Goal: Obtain resource: Download file/media

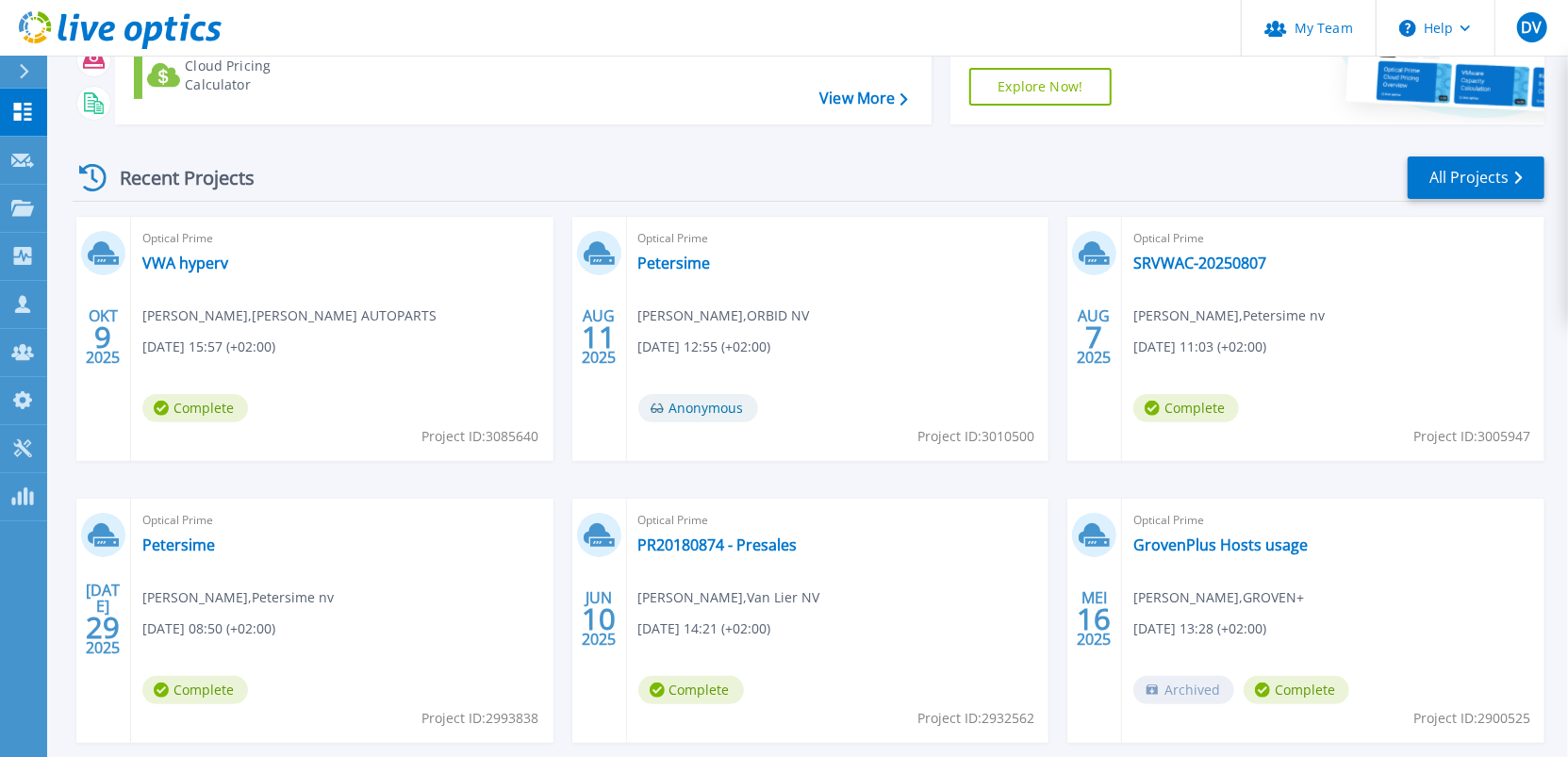
scroll to position [210, 0]
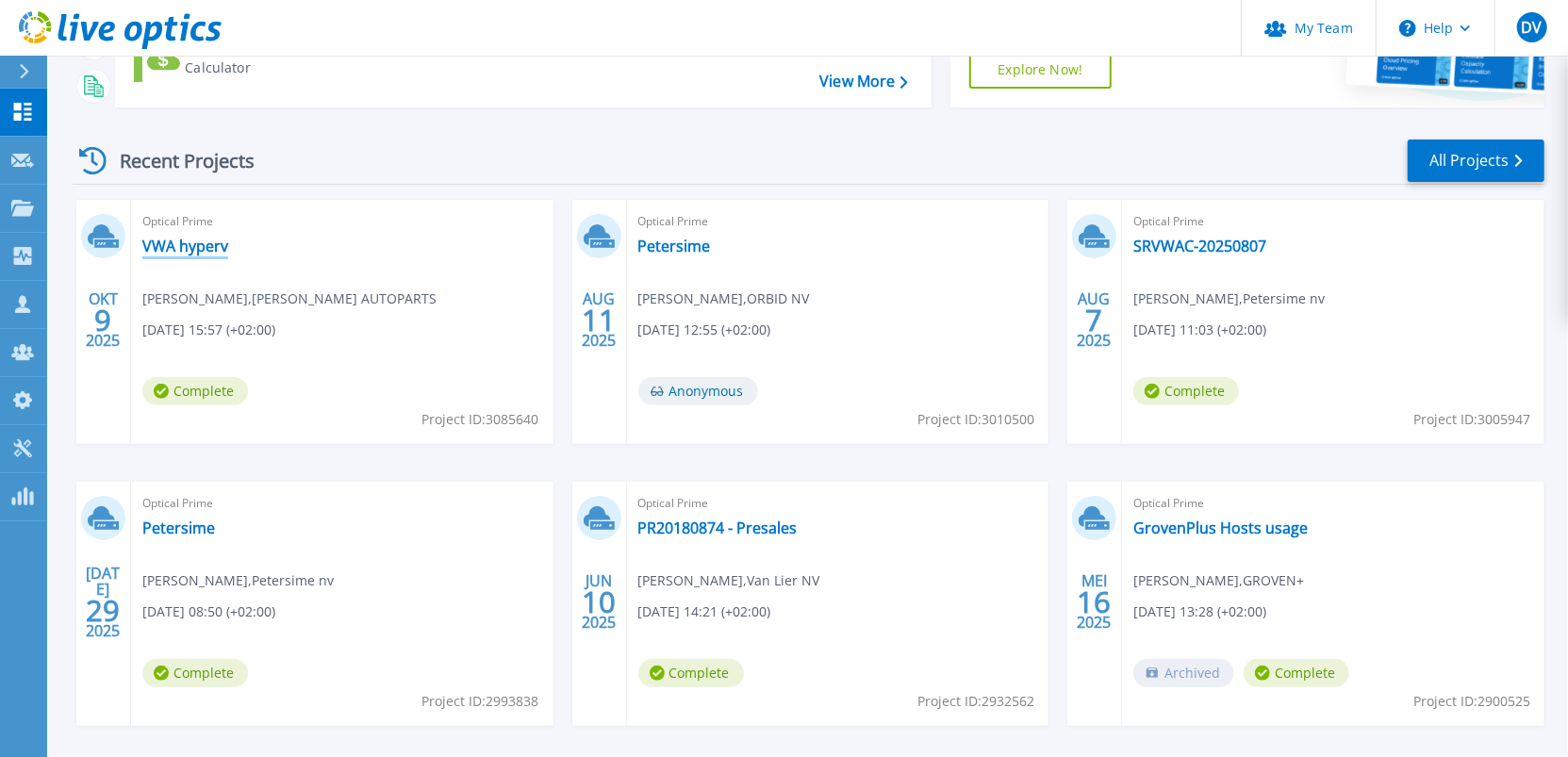
click at [174, 243] on link "VWA hyperv" at bounding box center [185, 246] width 85 height 19
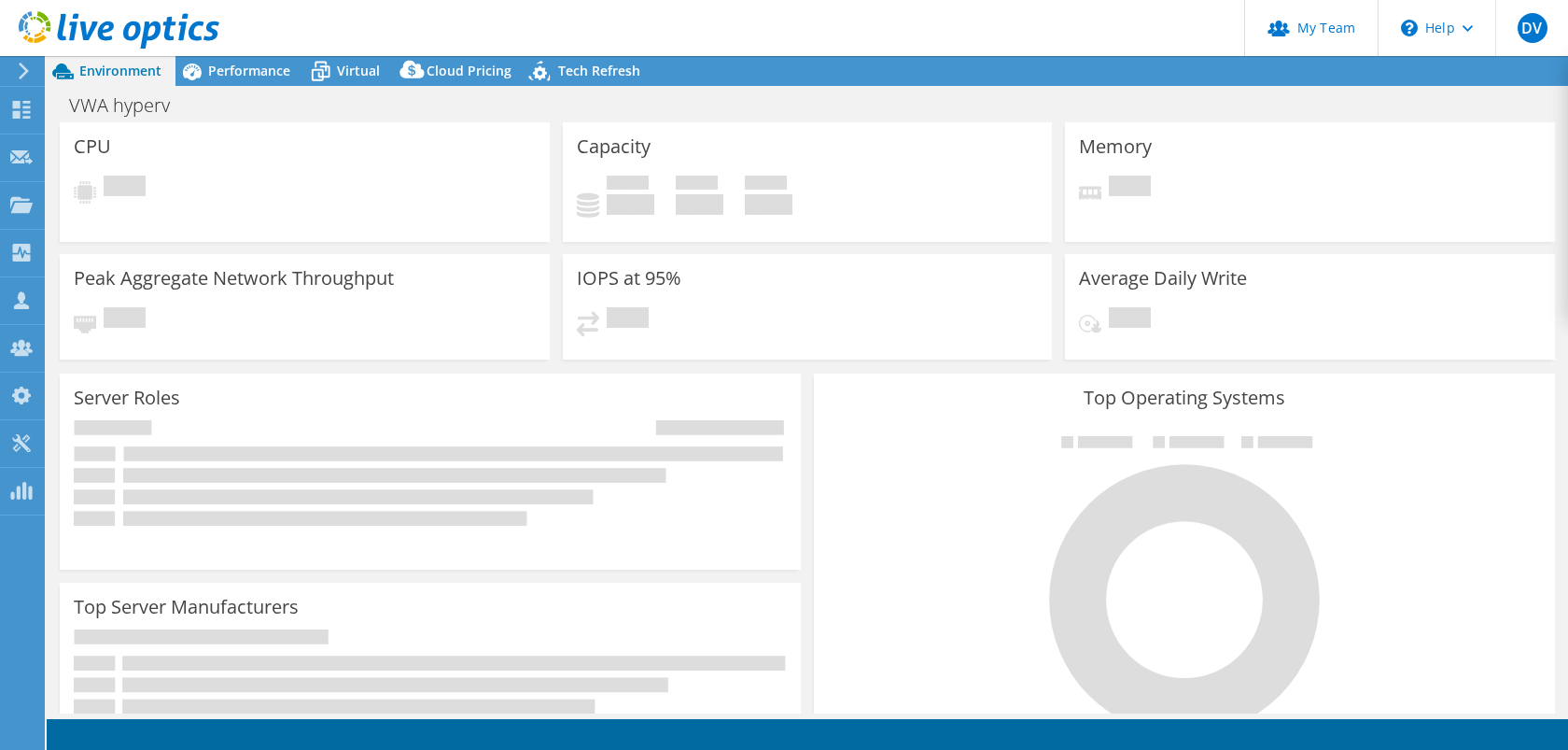
select select "USD"
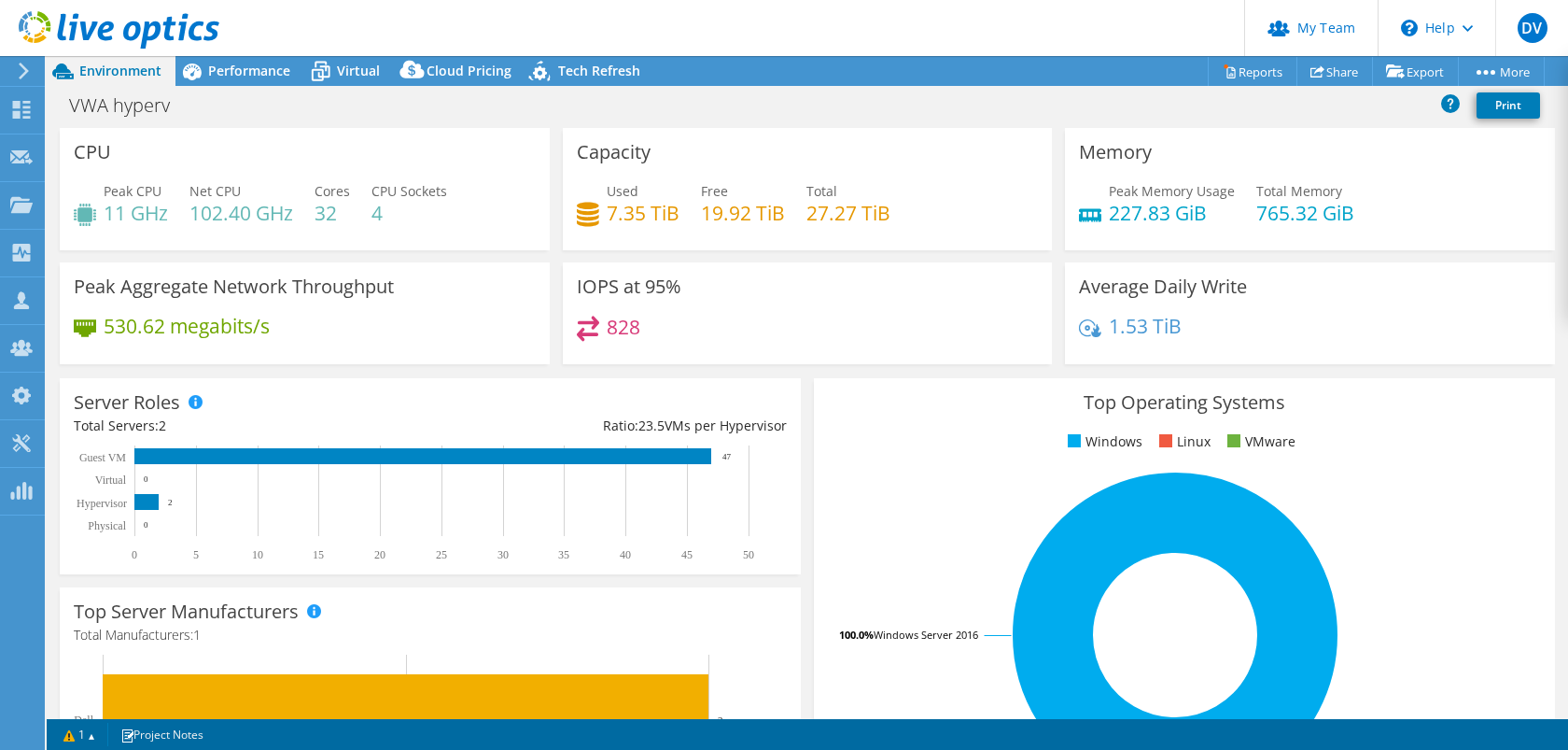
scroll to position [518, 0]
click at [1264, 70] on link "Reports" at bounding box center [1251, 71] width 89 height 29
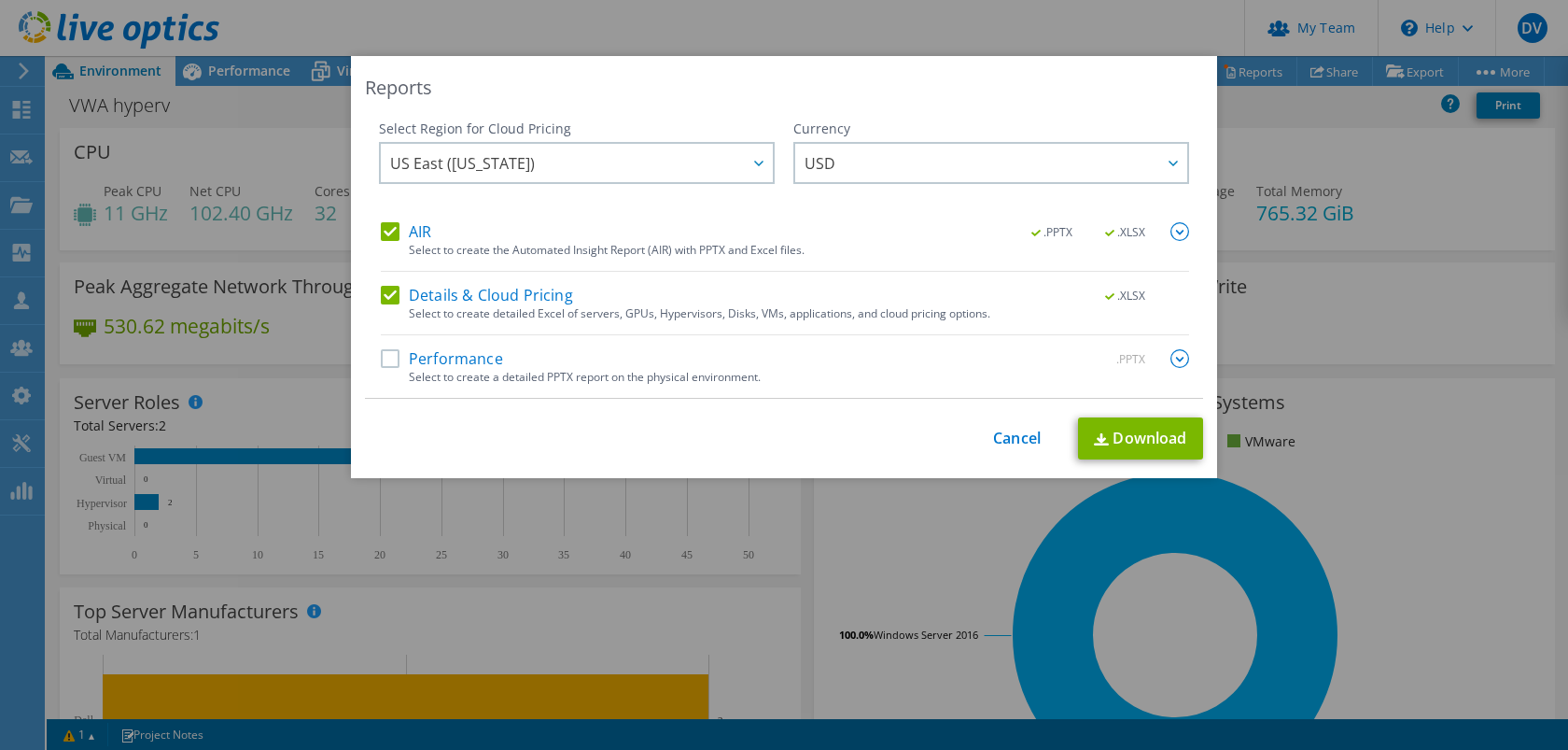
click at [380, 360] on label "Performance" at bounding box center [442, 359] width 122 height 19
click at [0, 0] on input "Performance" at bounding box center [0, 0] width 0 height 0
click at [627, 144] on span "US East ([US_STATE])" at bounding box center [581, 163] width 382 height 39
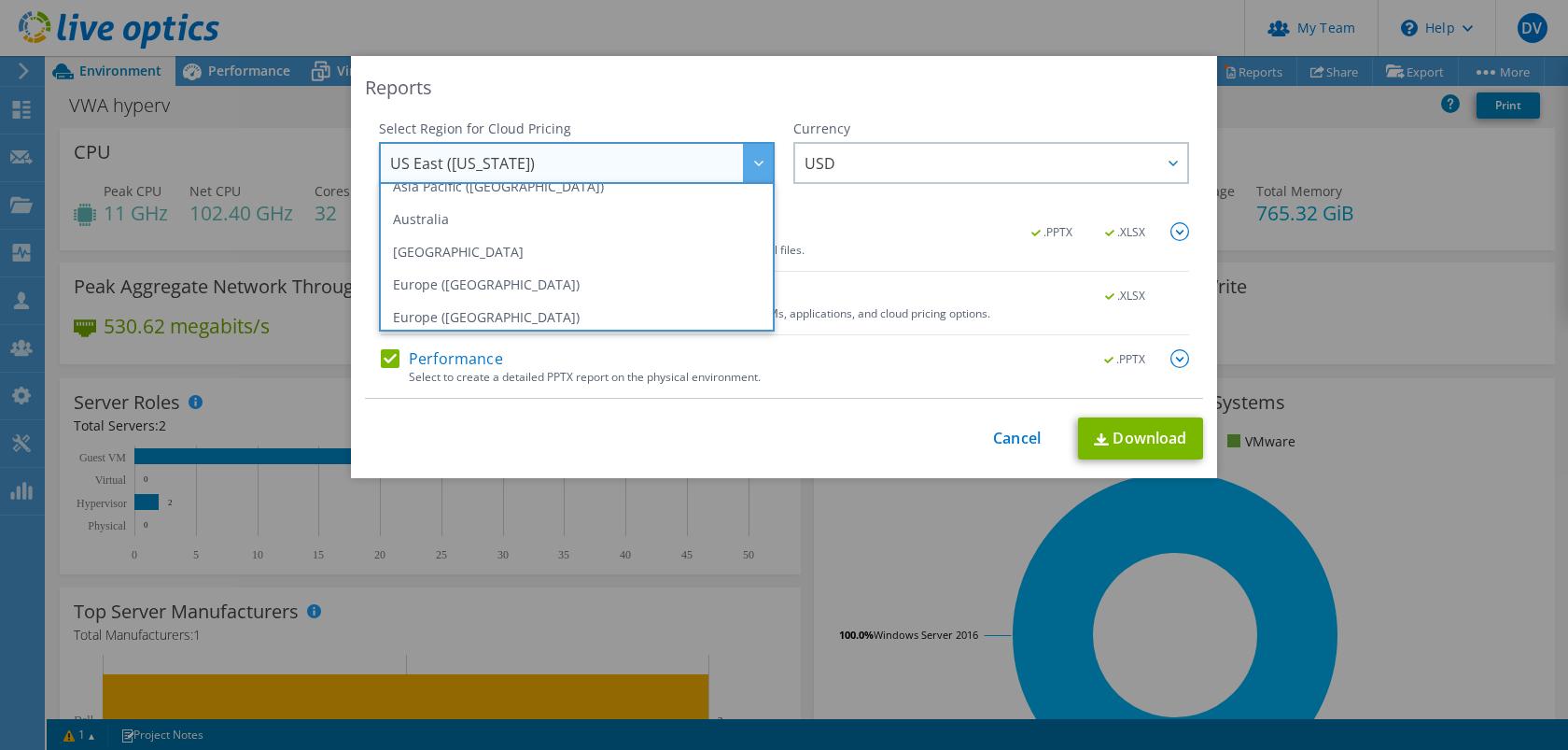
scroll to position [190, 0]
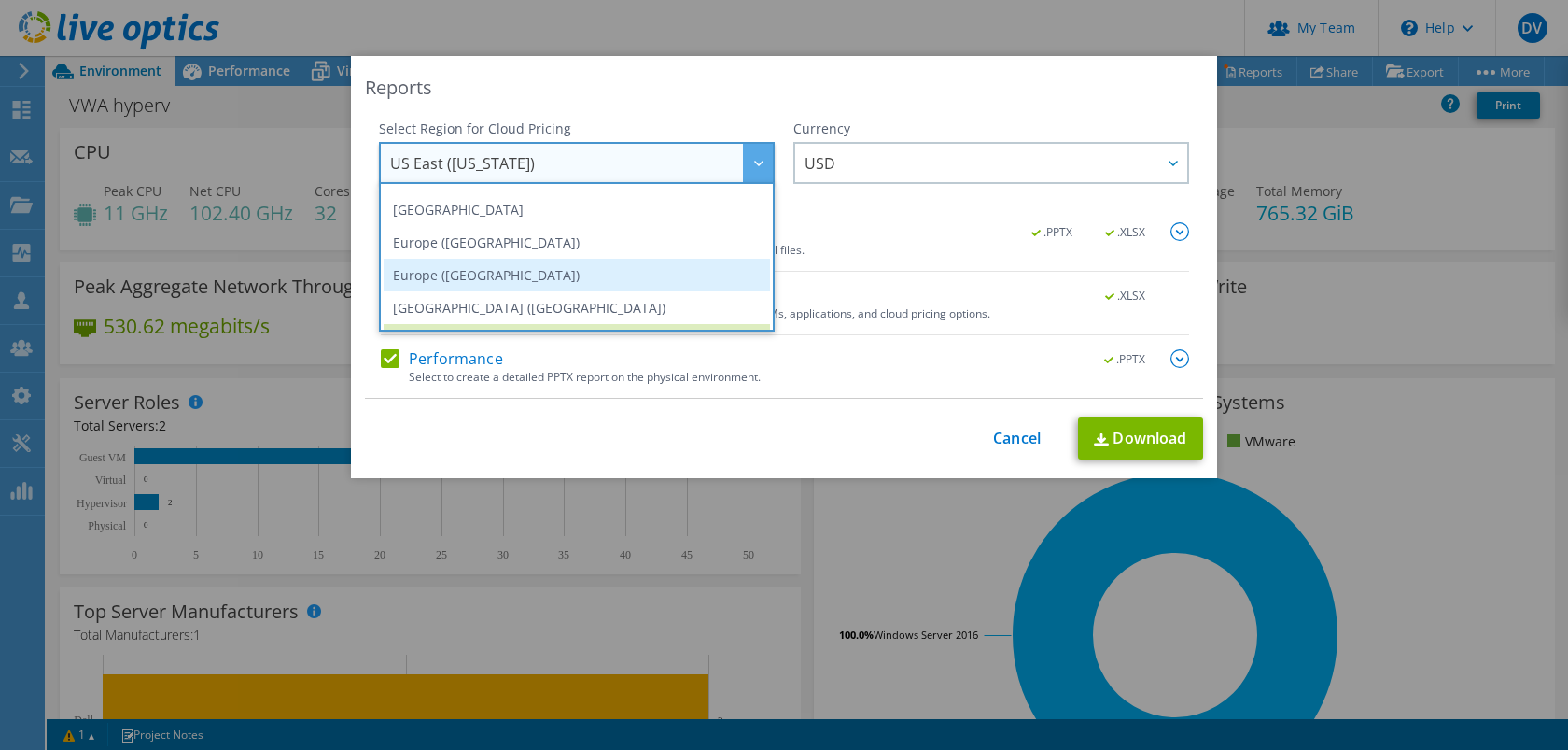
click at [468, 278] on li "Europe ([GEOGRAPHIC_DATA])" at bounding box center [576, 274] width 386 height 33
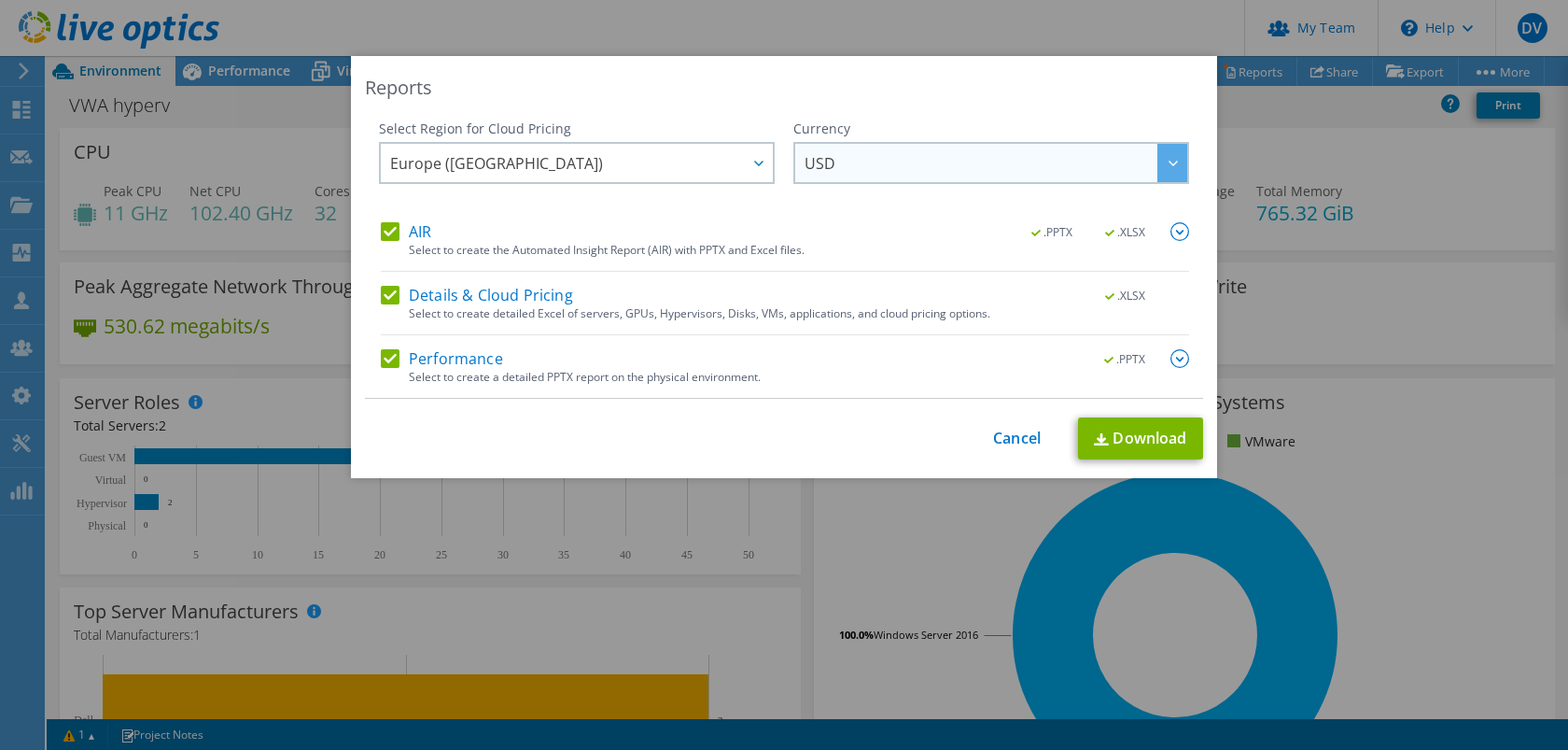
click at [878, 163] on span "USD" at bounding box center [995, 163] width 382 height 39
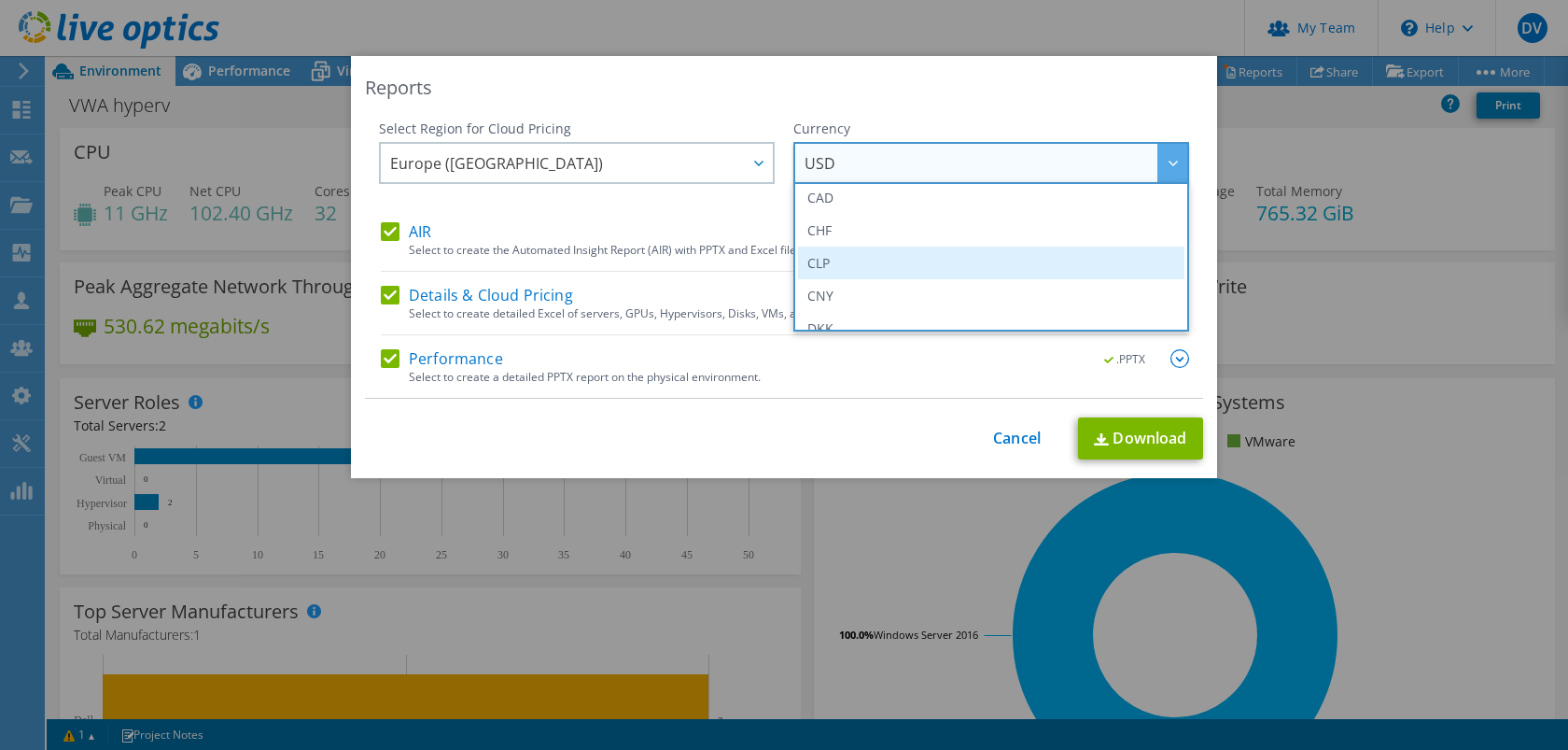
scroll to position [208, 0]
click at [826, 246] on li "EUR" at bounding box center [990, 257] width 386 height 33
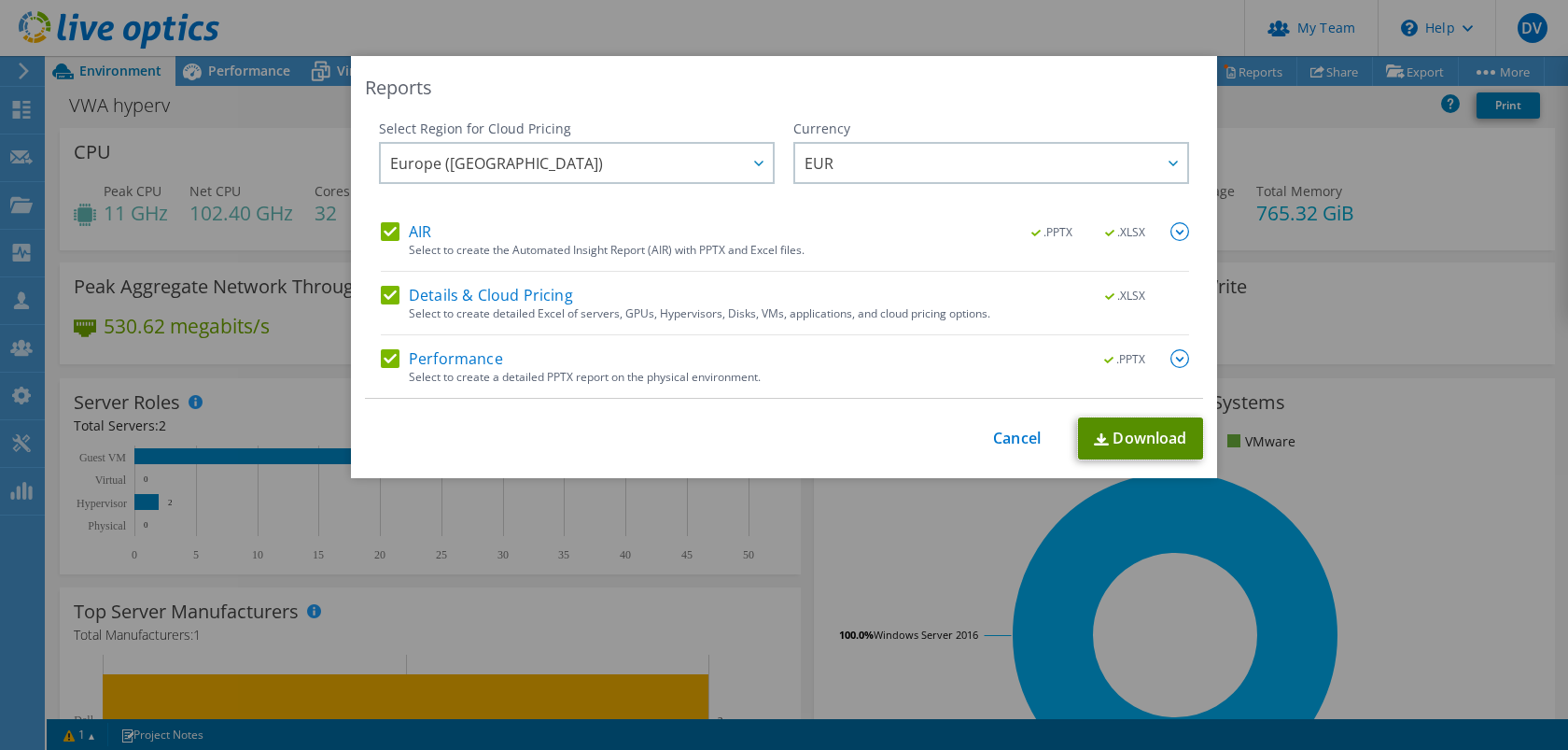
drag, startPoint x: 1146, startPoint y: 434, endPoint x: 1071, endPoint y: 439, distance: 75.2
click at [1146, 434] on link "Download" at bounding box center [1140, 438] width 125 height 42
